Goal: Obtain resource: Obtain resource

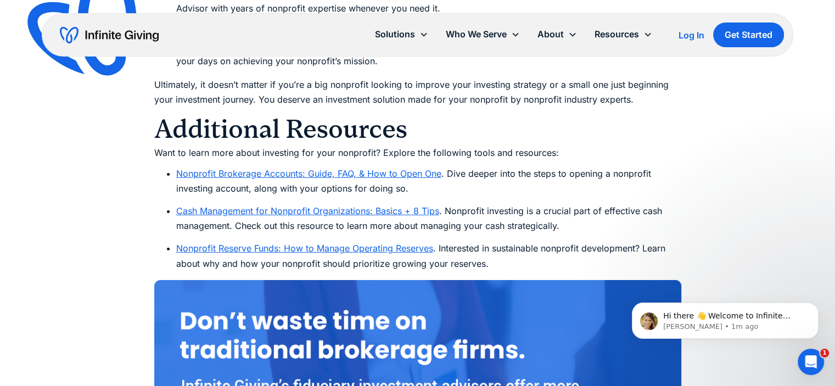
scroll to position [8236, 0]
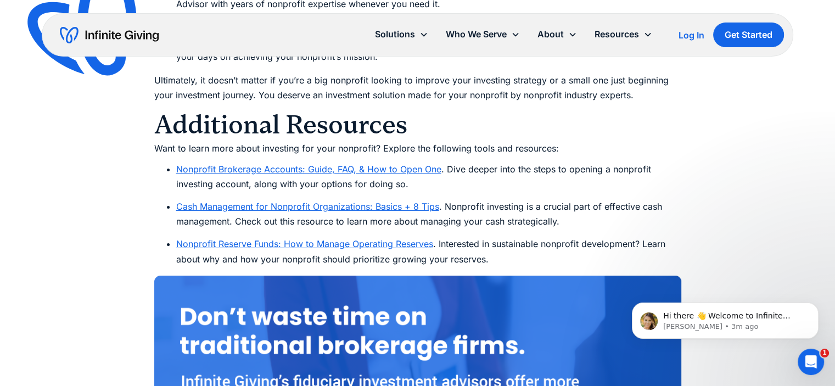
click at [295, 201] on link "Cash Management for Nonprofit Organizations: Basics + 8 Tips" at bounding box center [307, 206] width 263 height 11
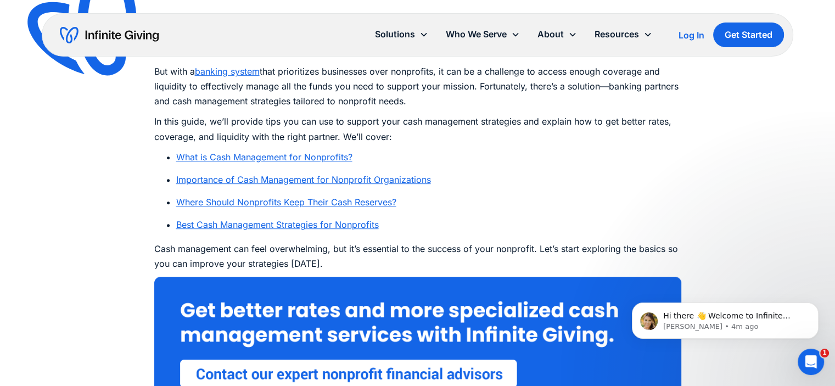
scroll to position [645, 0]
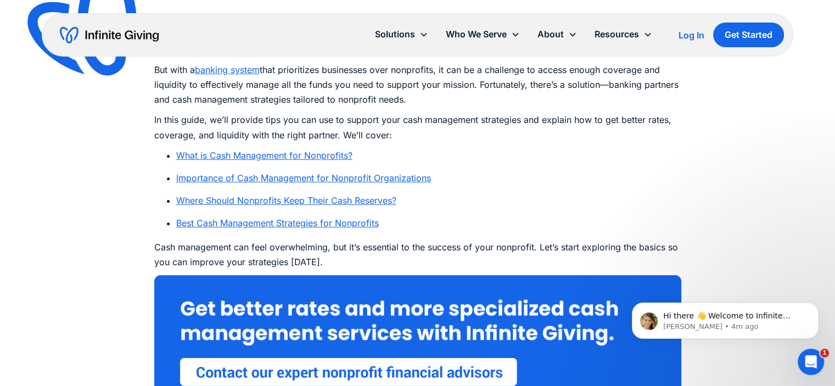
click at [251, 200] on link "Where Should Nonprofits Keep Their Cash Reserves?" at bounding box center [286, 200] width 220 height 11
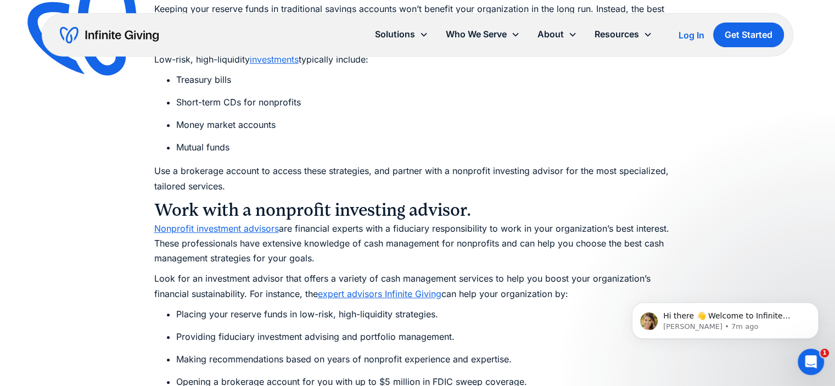
scroll to position [4756, 0]
click at [178, 222] on link "Nonprofit investment advisors" at bounding box center [216, 227] width 125 height 11
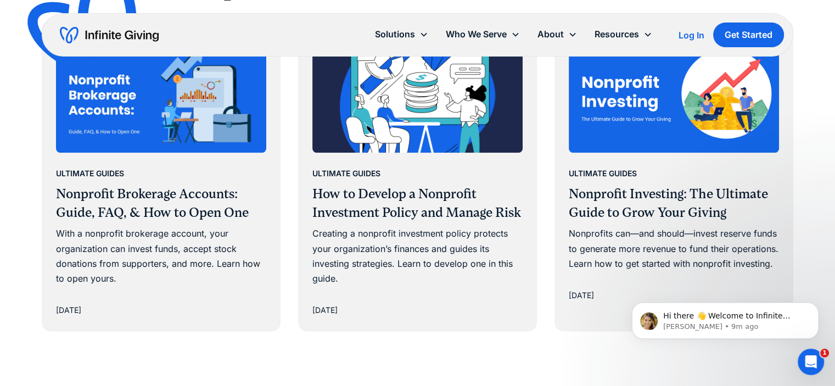
scroll to position [5447, 0]
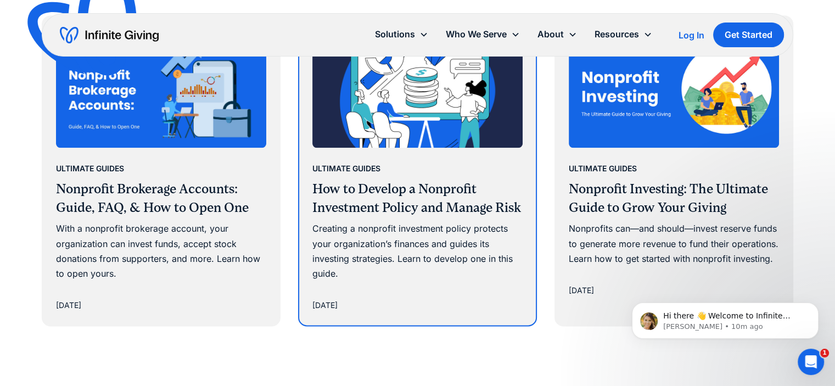
click at [401, 192] on h3 "How to Develop a Nonprofit Investment Policy and Manage Risk" at bounding box center [417, 198] width 210 height 37
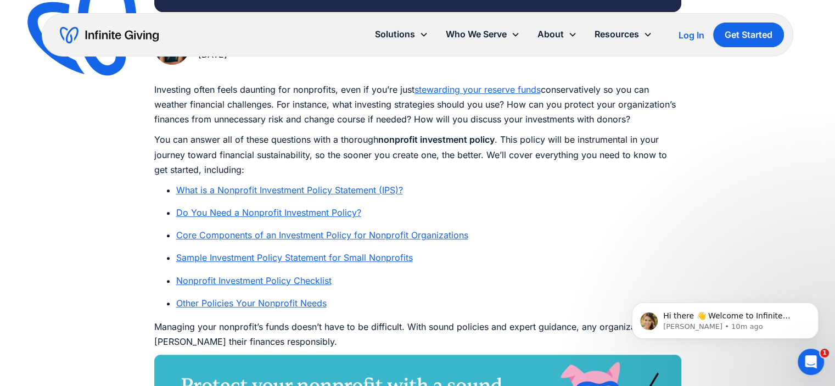
scroll to position [590, 0]
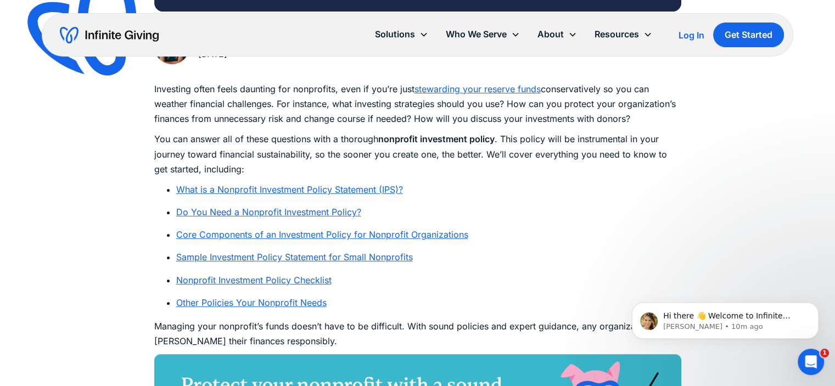
click at [274, 257] on link "Sample Investment Policy Statement for Small Nonprofits" at bounding box center [294, 256] width 237 height 11
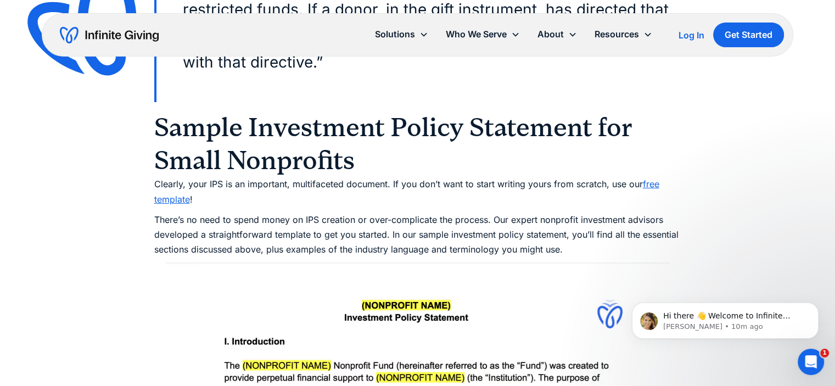
scroll to position [4053, 0]
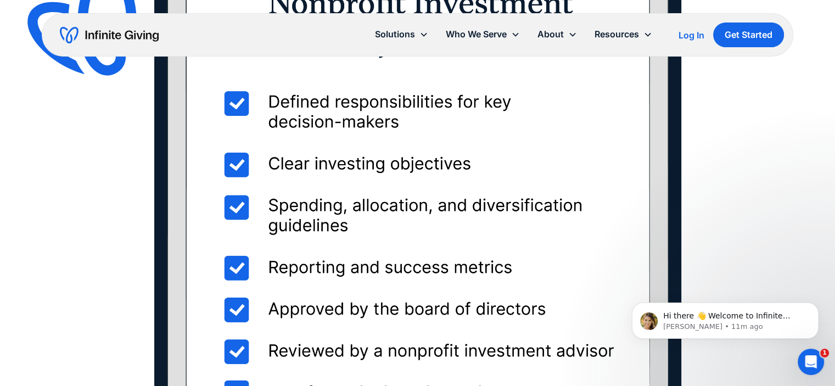
scroll to position [5397, 0]
